Goal: Task Accomplishment & Management: Manage account settings

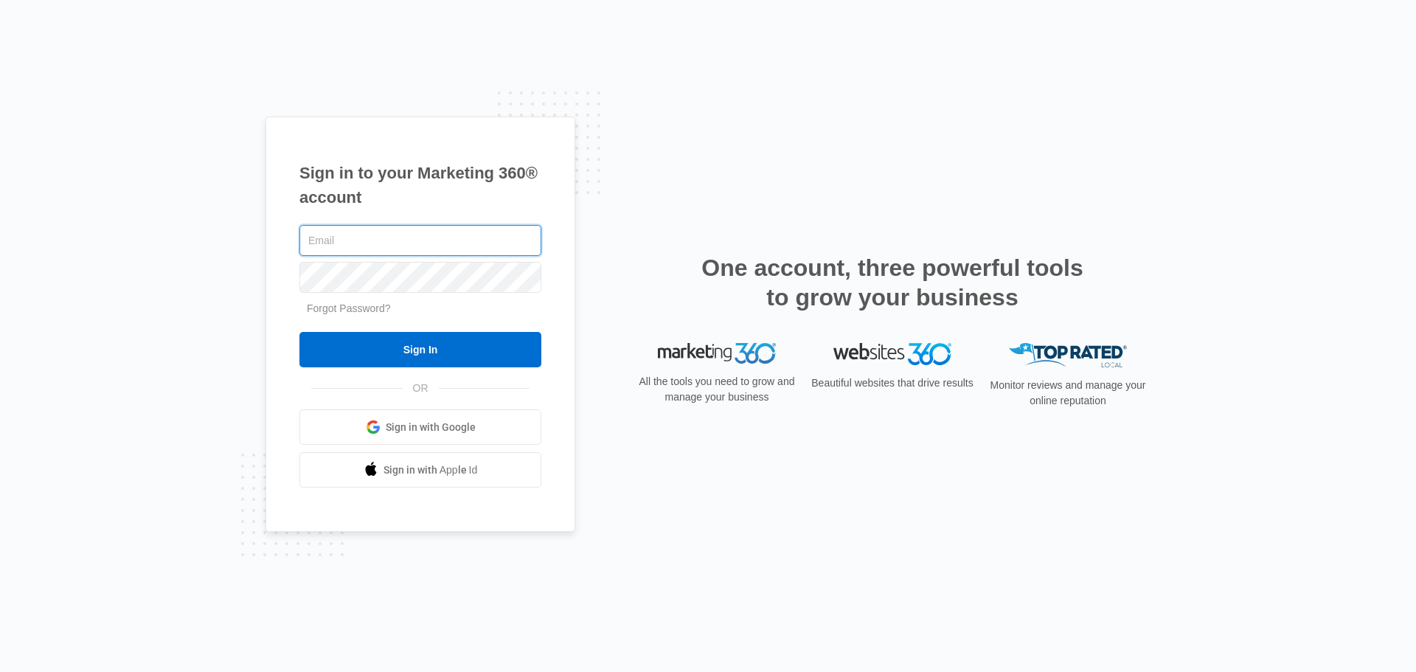
click at [474, 236] on input "text" at bounding box center [420, 240] width 242 height 31
type input "billymousser"
click at [299, 332] on input "Sign In" at bounding box center [420, 349] width 242 height 35
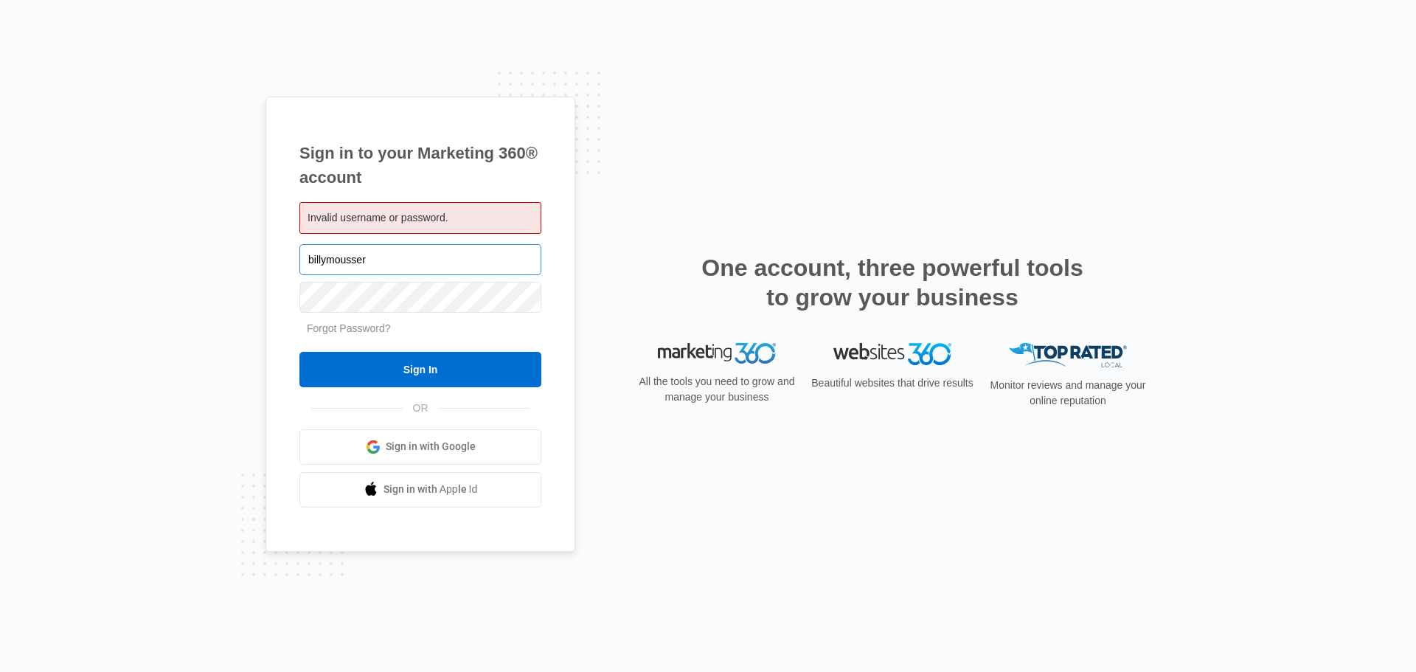
click at [367, 260] on input "billymousser" at bounding box center [420, 259] width 242 height 31
type input "billymousser@gmail.com"
click at [299, 352] on input "Sign In" at bounding box center [420, 369] width 242 height 35
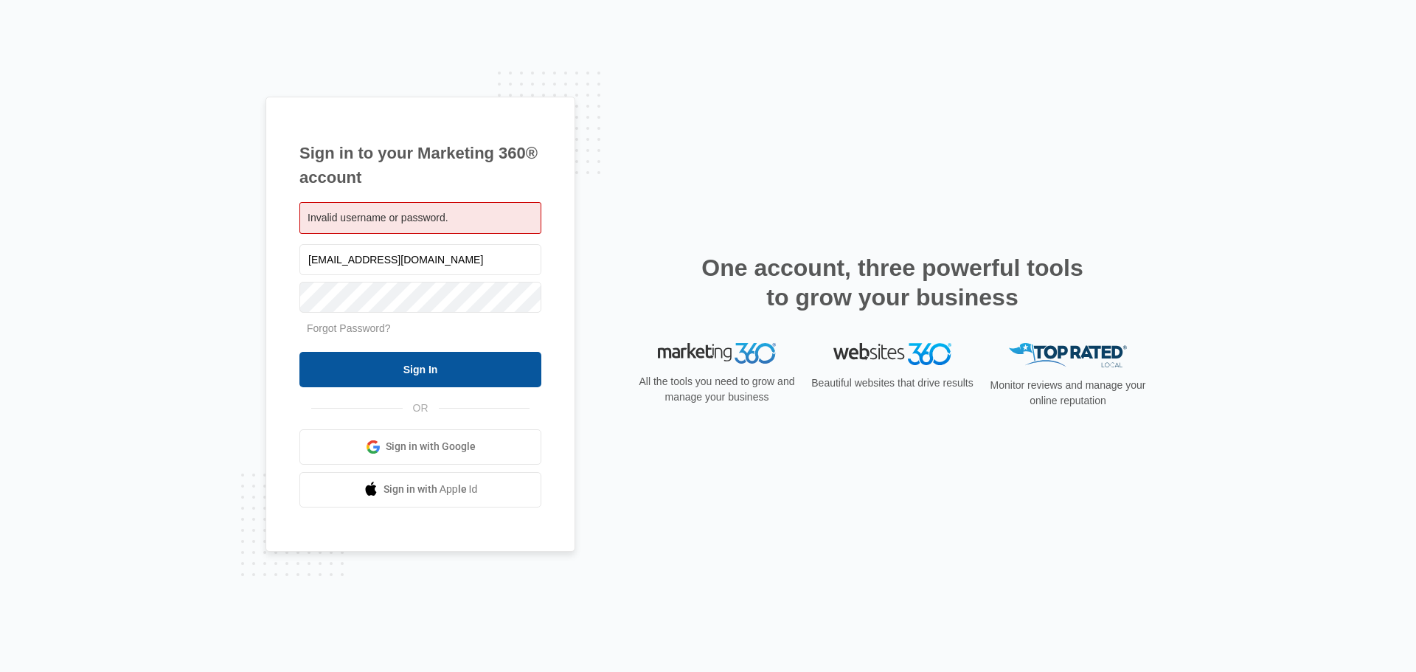
click at [423, 367] on input "Sign In" at bounding box center [420, 369] width 242 height 35
click at [344, 327] on link "Forgot Password?" at bounding box center [349, 328] width 84 height 12
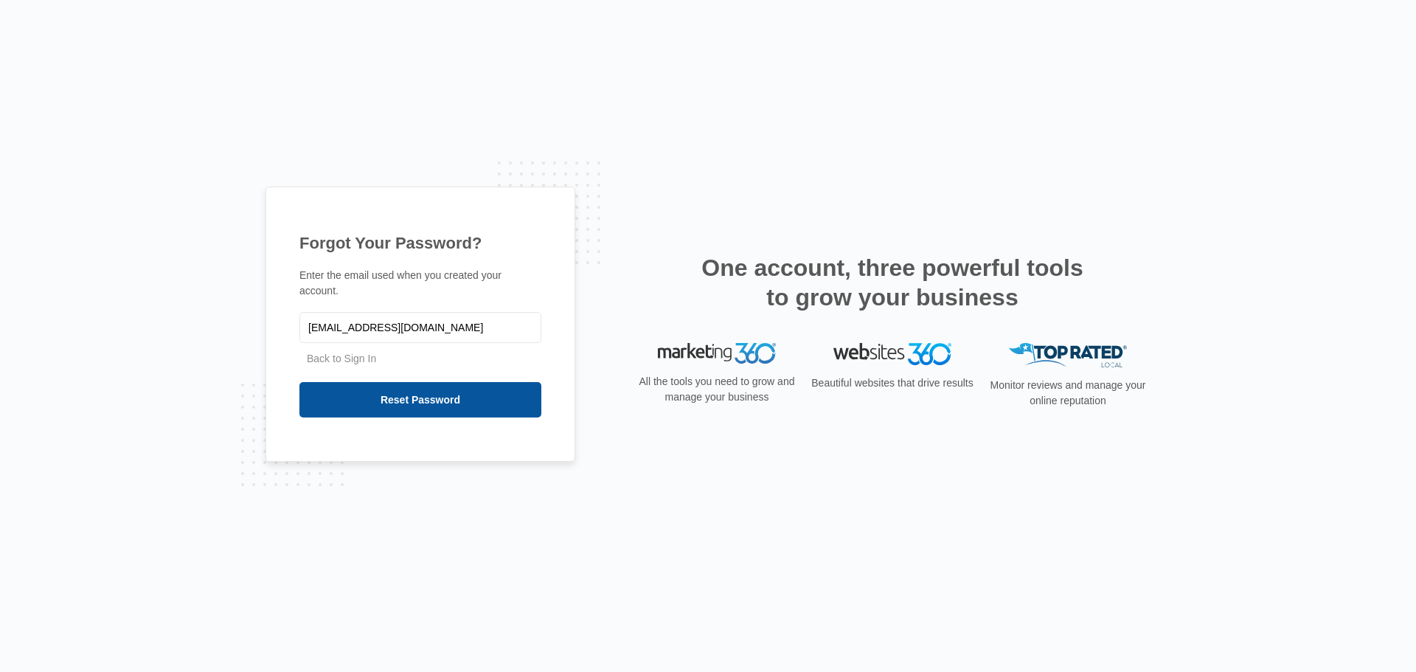
type input "[EMAIL_ADDRESS][DOMAIN_NAME]"
click at [424, 387] on input "Reset Password" at bounding box center [420, 399] width 242 height 35
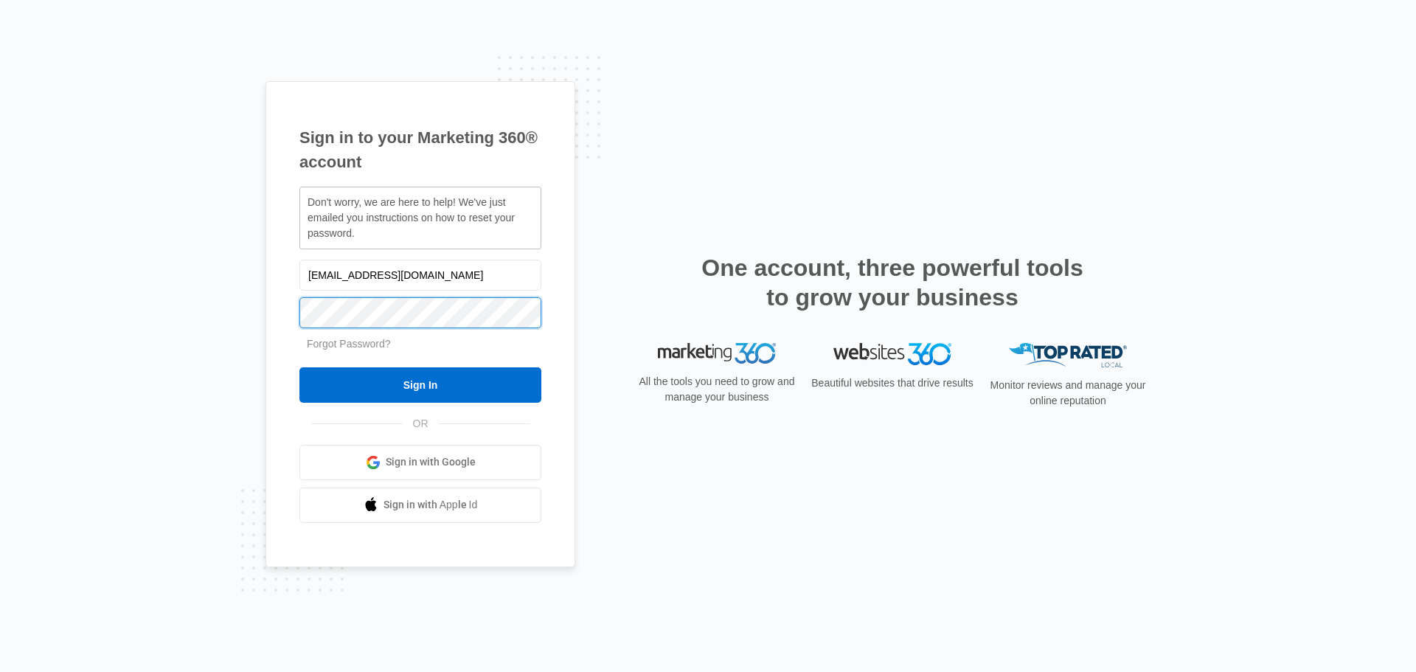
click at [299, 367] on input "Sign In" at bounding box center [420, 384] width 242 height 35
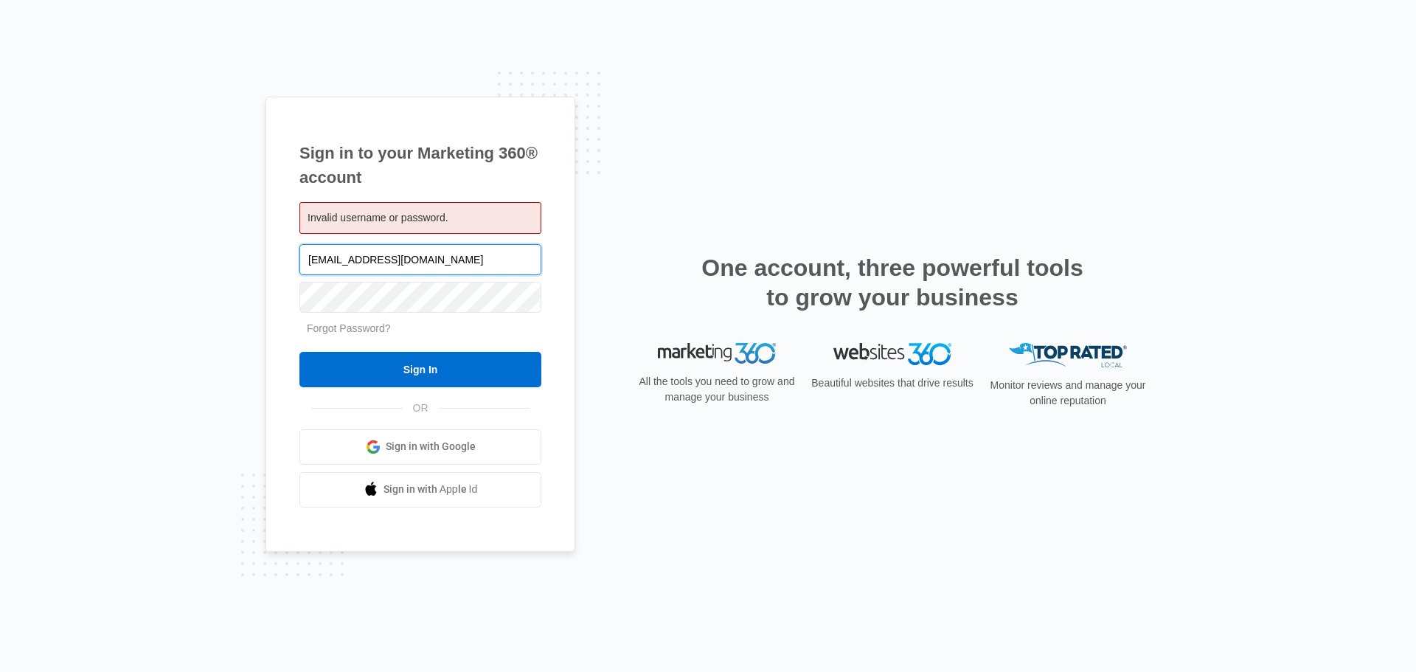
drag, startPoint x: 446, startPoint y: 261, endPoint x: 246, endPoint y: 280, distance: 201.5
click at [246, 280] on div "Sign in to your Marketing 360® account Invalid username or password. [EMAIL_ADD…" at bounding box center [708, 336] width 1416 height 672
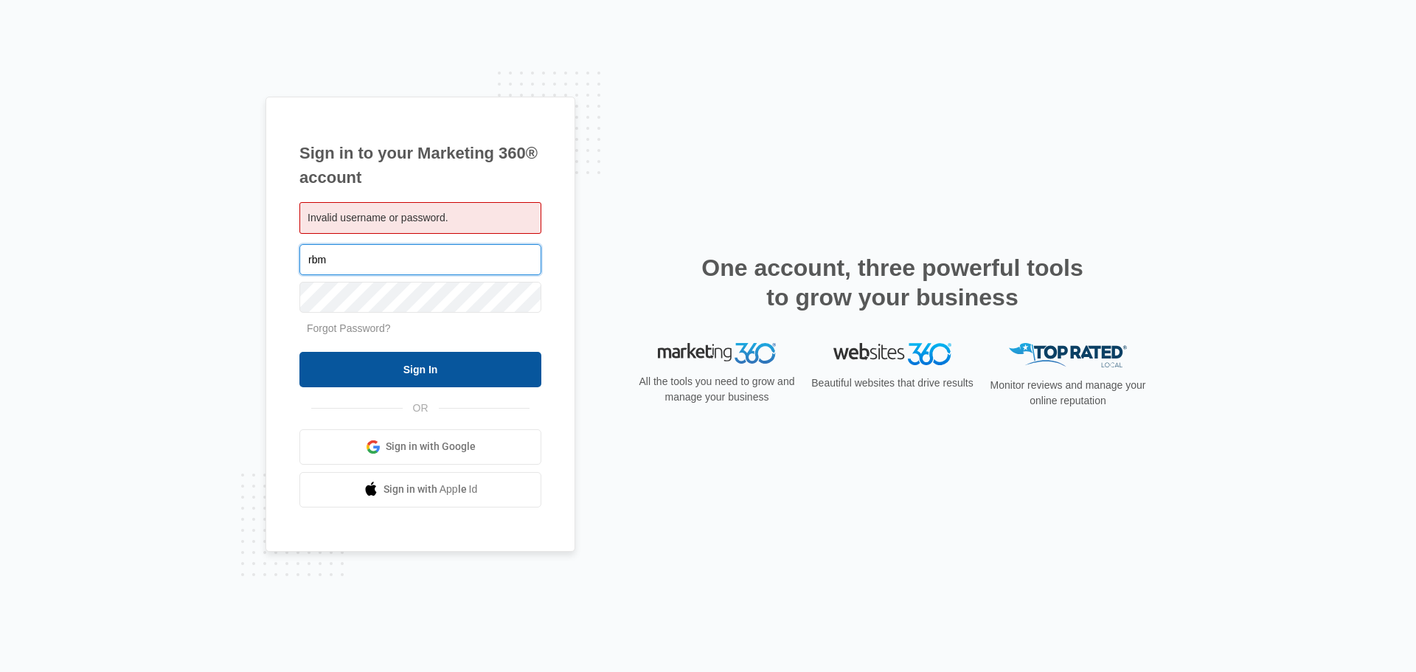
type input "[EMAIL_ADDRESS][DOMAIN_NAME]"
click at [299, 352] on input "Sign In" at bounding box center [420, 369] width 242 height 35
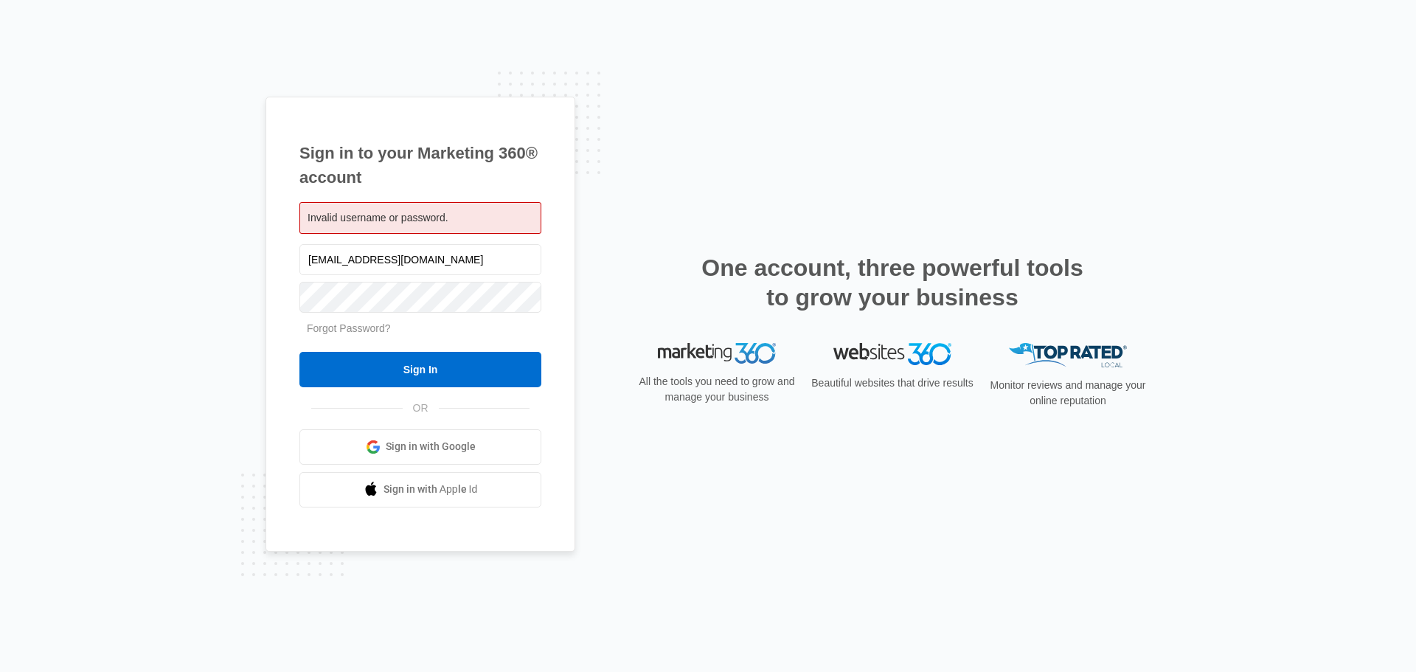
drag, startPoint x: 448, startPoint y: 262, endPoint x: 258, endPoint y: 290, distance: 192.2
click at [258, 290] on div "Sign in to your Marketing 360® account Invalid username or password. rbmproserv…" at bounding box center [708, 336] width 1416 height 672
type input "[EMAIL_ADDRESS][DOMAIN_NAME]"
click at [299, 352] on input "Sign In" at bounding box center [420, 369] width 242 height 35
click at [436, 452] on span "Sign in with Google" at bounding box center [431, 446] width 90 height 15
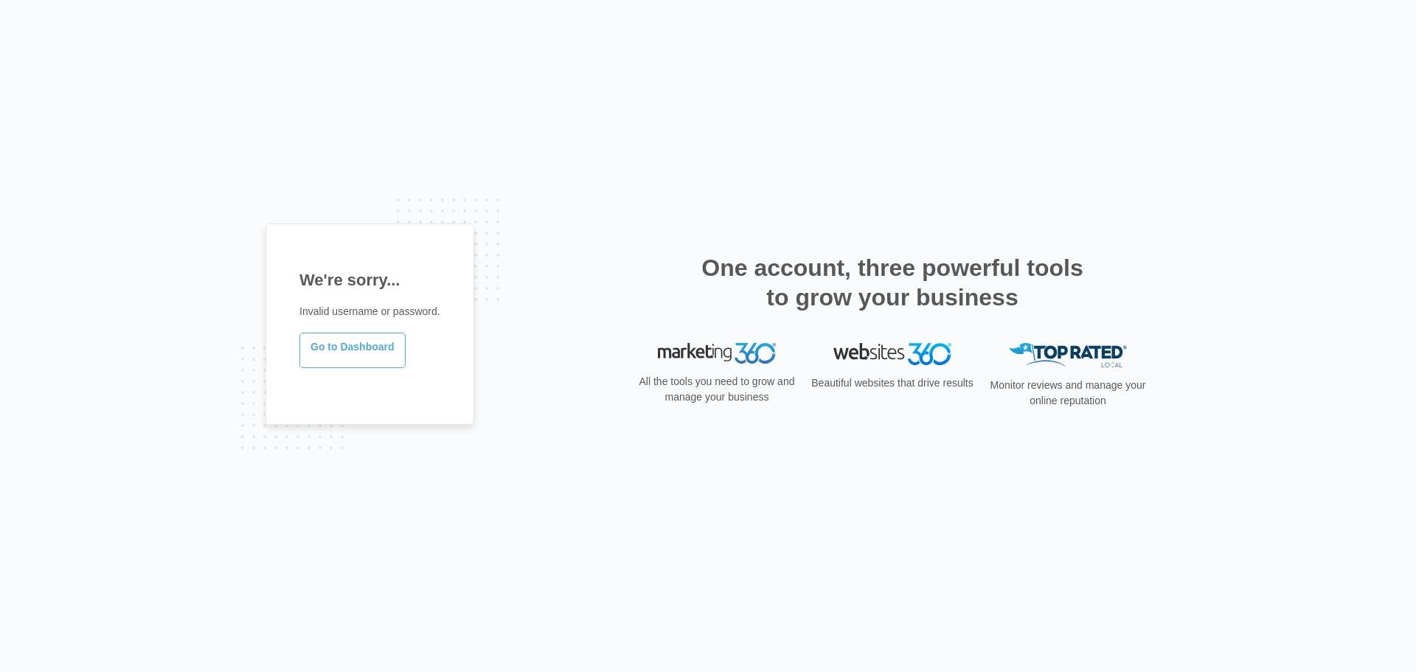
click at [359, 354] on link "Go to Dashboard" at bounding box center [352, 350] width 106 height 35
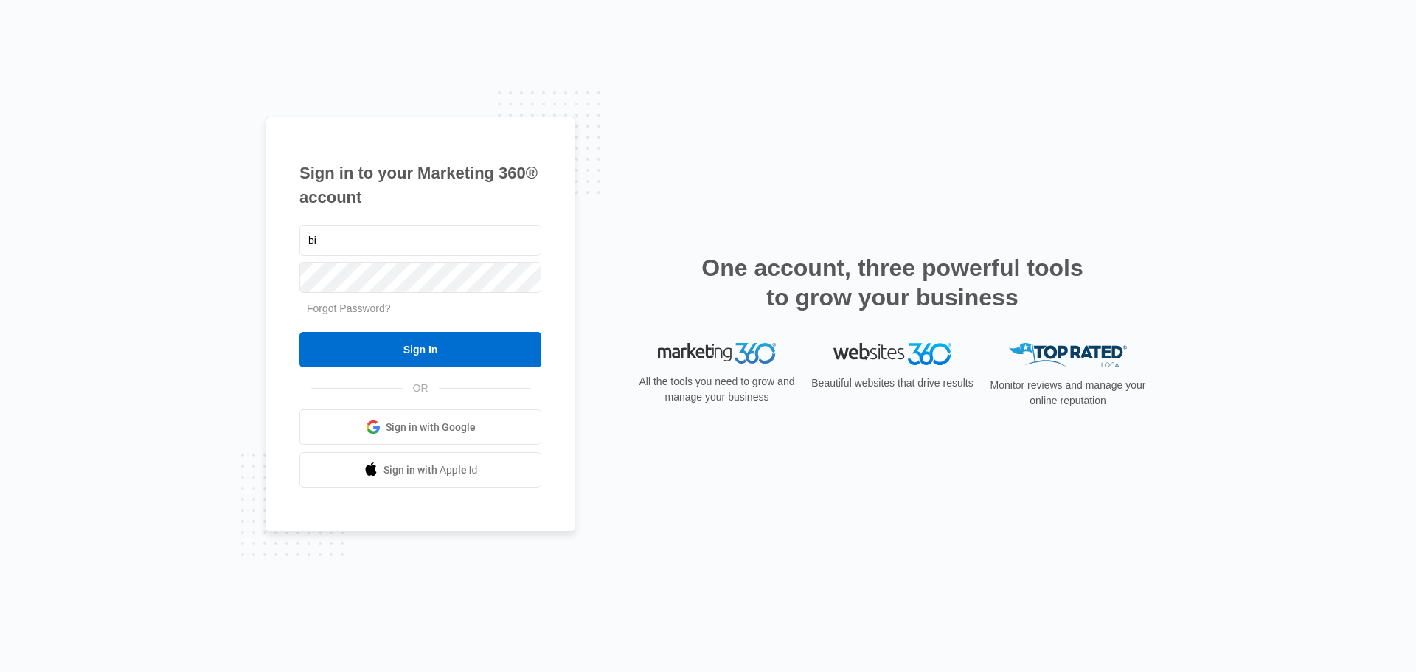
type input "bi"
click at [408, 429] on span "Sign in with Google" at bounding box center [431, 427] width 90 height 15
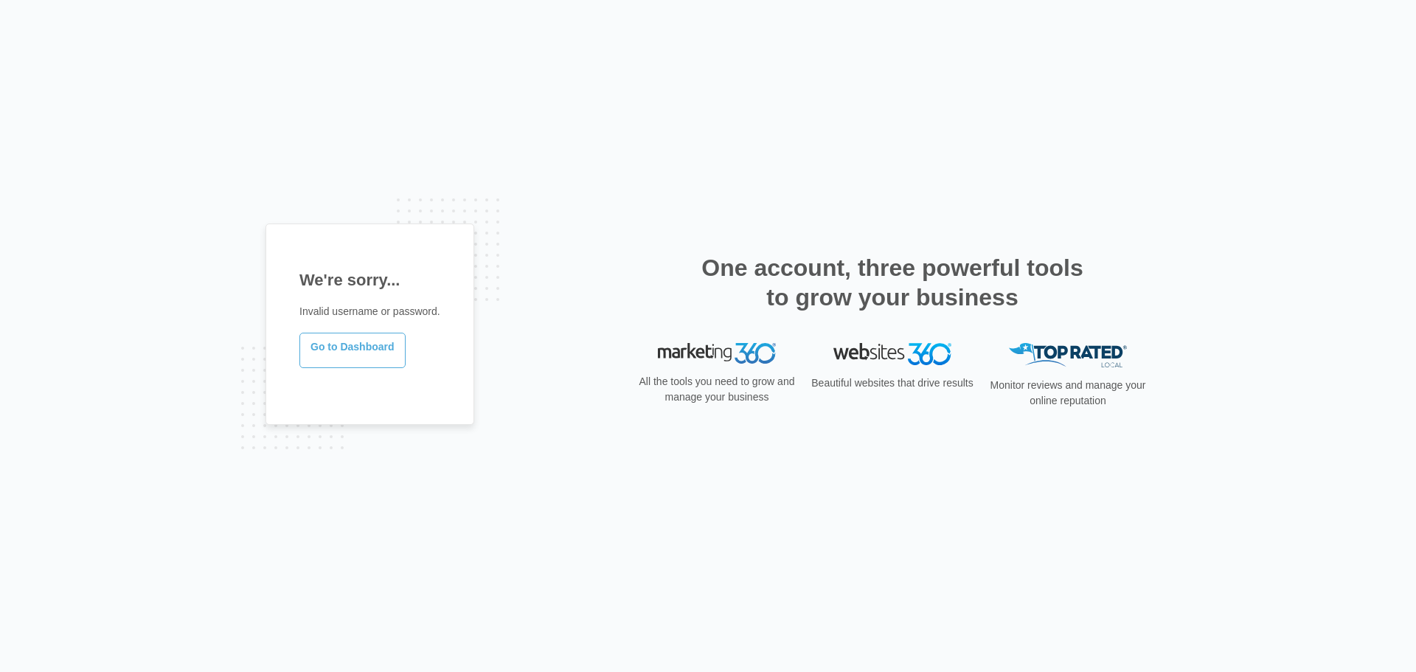
click at [337, 353] on link "Go to Dashboard" at bounding box center [352, 350] width 106 height 35
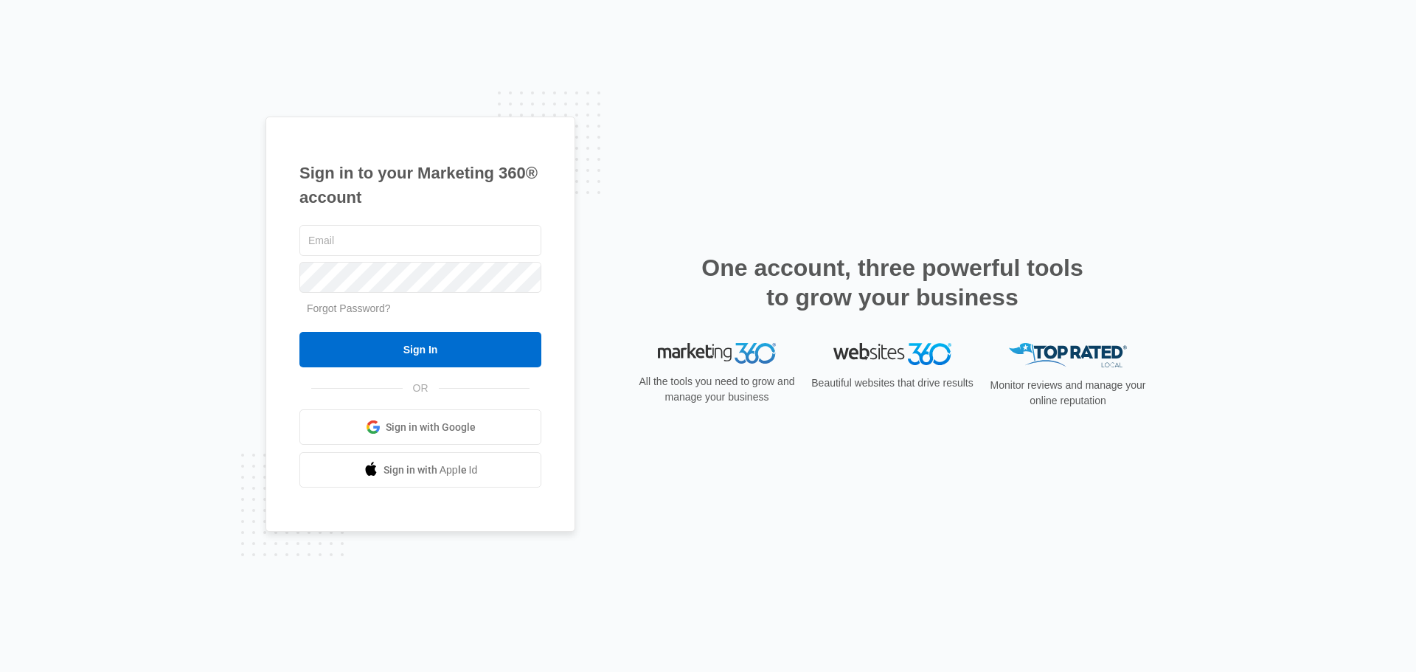
click at [417, 426] on span "Sign in with Google" at bounding box center [431, 427] width 90 height 15
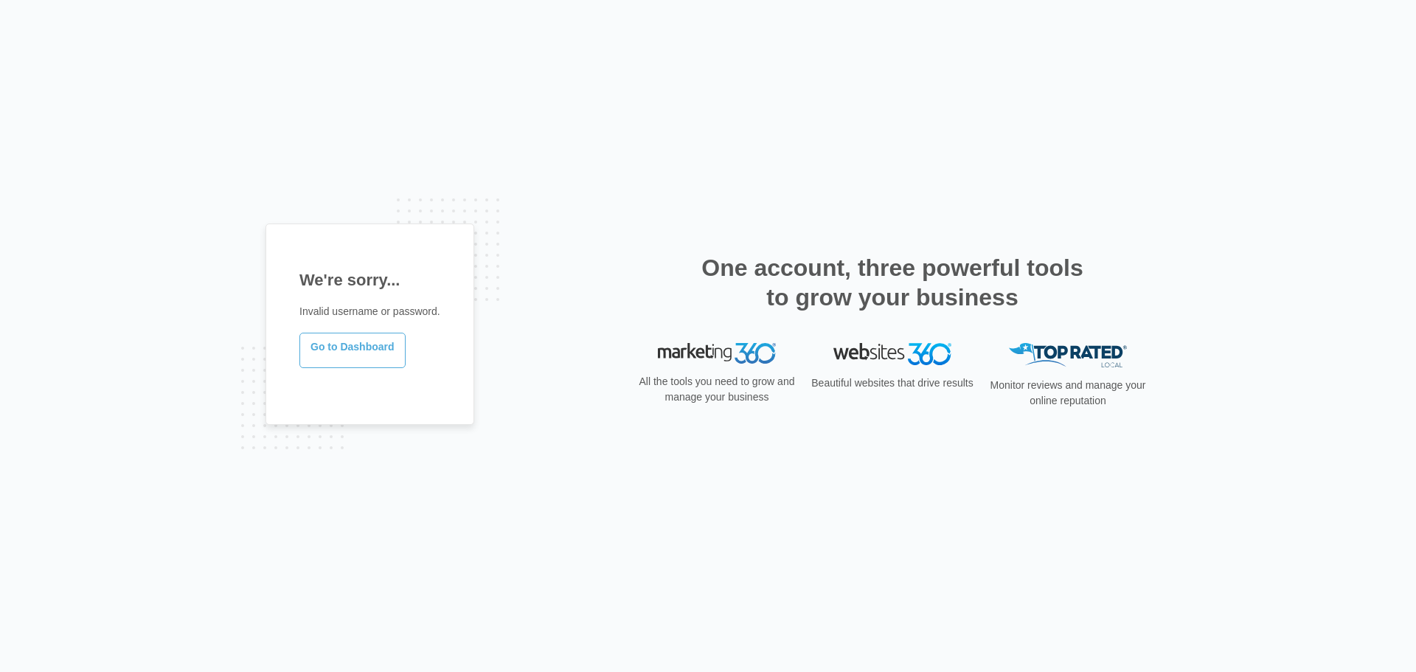
click at [364, 348] on link "Go to Dashboard" at bounding box center [352, 350] width 106 height 35
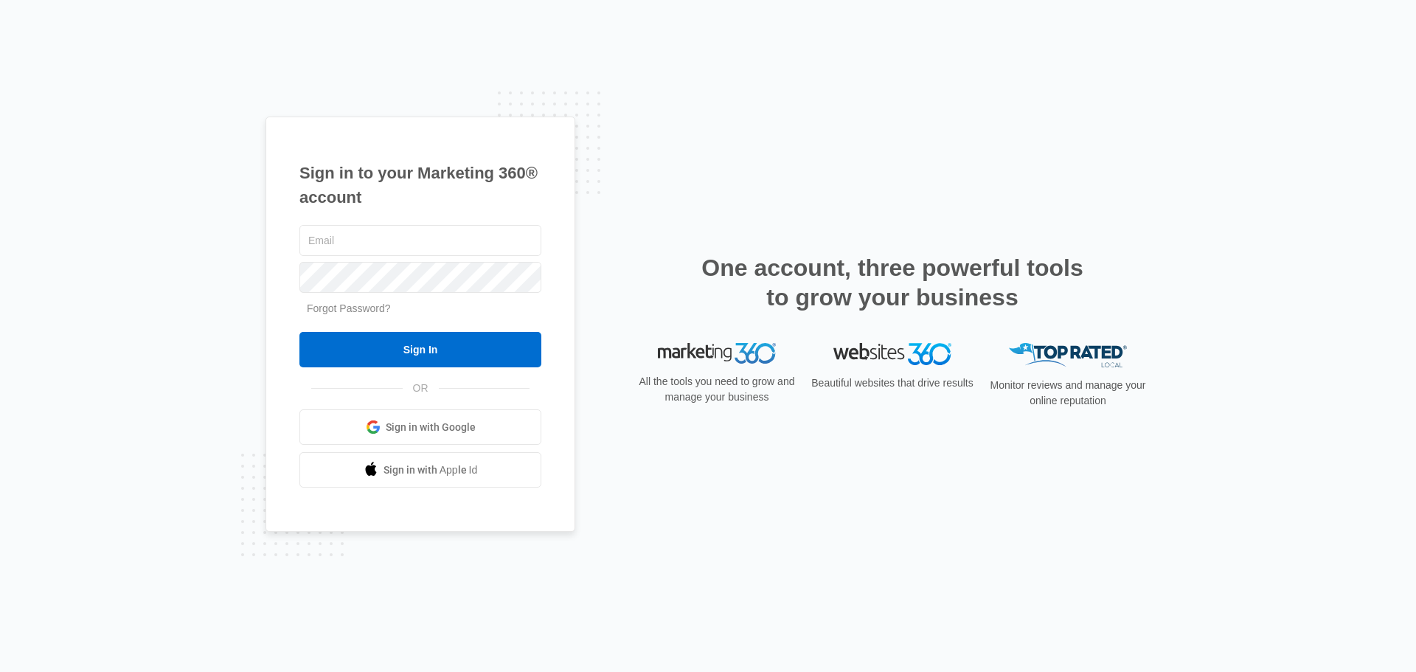
click at [341, 310] on link "Forgot Password?" at bounding box center [349, 308] width 84 height 12
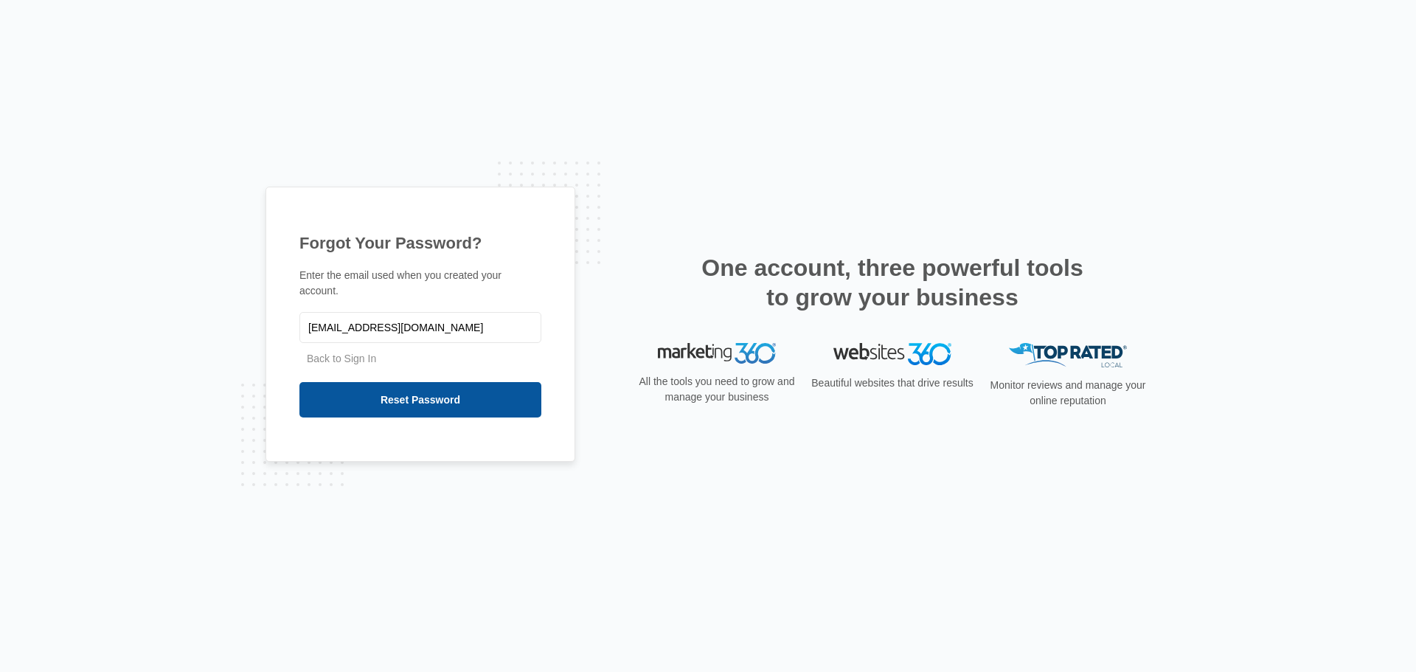
type input "[EMAIL_ADDRESS][DOMAIN_NAME]"
click at [433, 390] on input "Reset Password" at bounding box center [420, 399] width 242 height 35
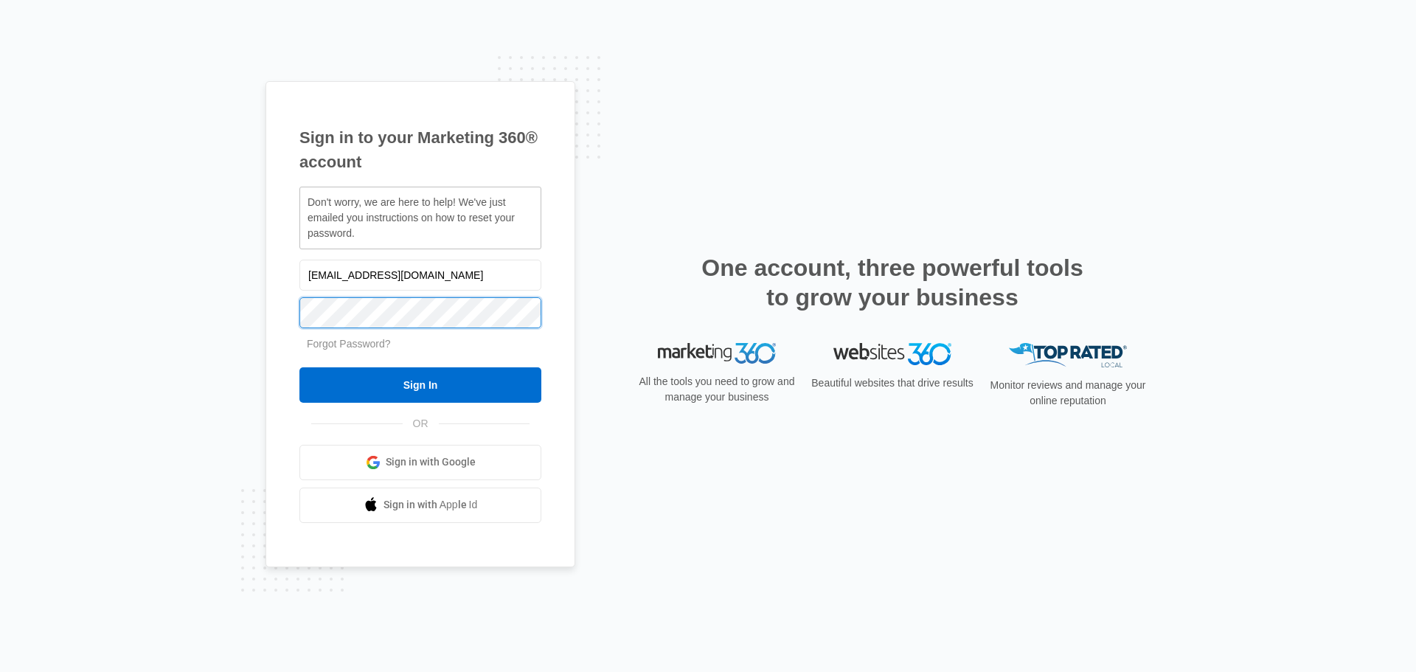
click at [299, 367] on input "Sign In" at bounding box center [420, 384] width 242 height 35
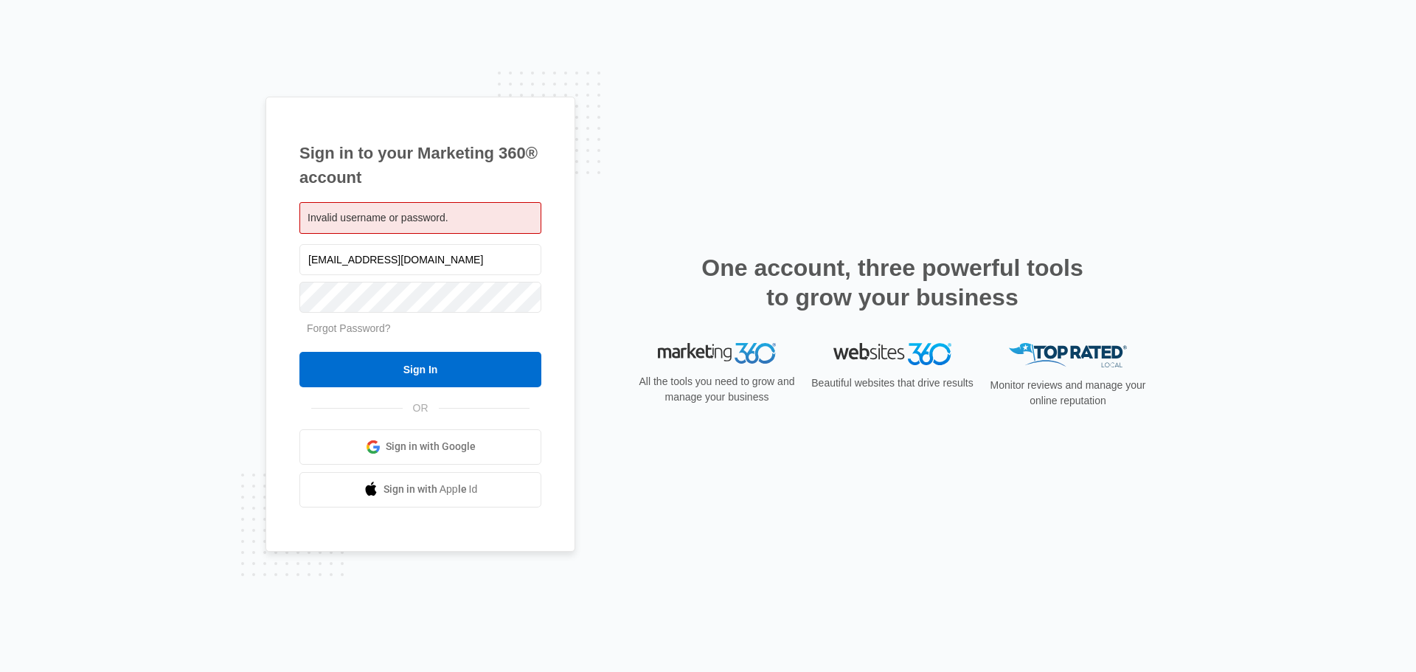
drag, startPoint x: 217, startPoint y: 313, endPoint x: 509, endPoint y: 314, distance: 292.0
click at [517, 328] on div "Forgot Password?" at bounding box center [420, 328] width 242 height 15
